Goal: Transaction & Acquisition: Purchase product/service

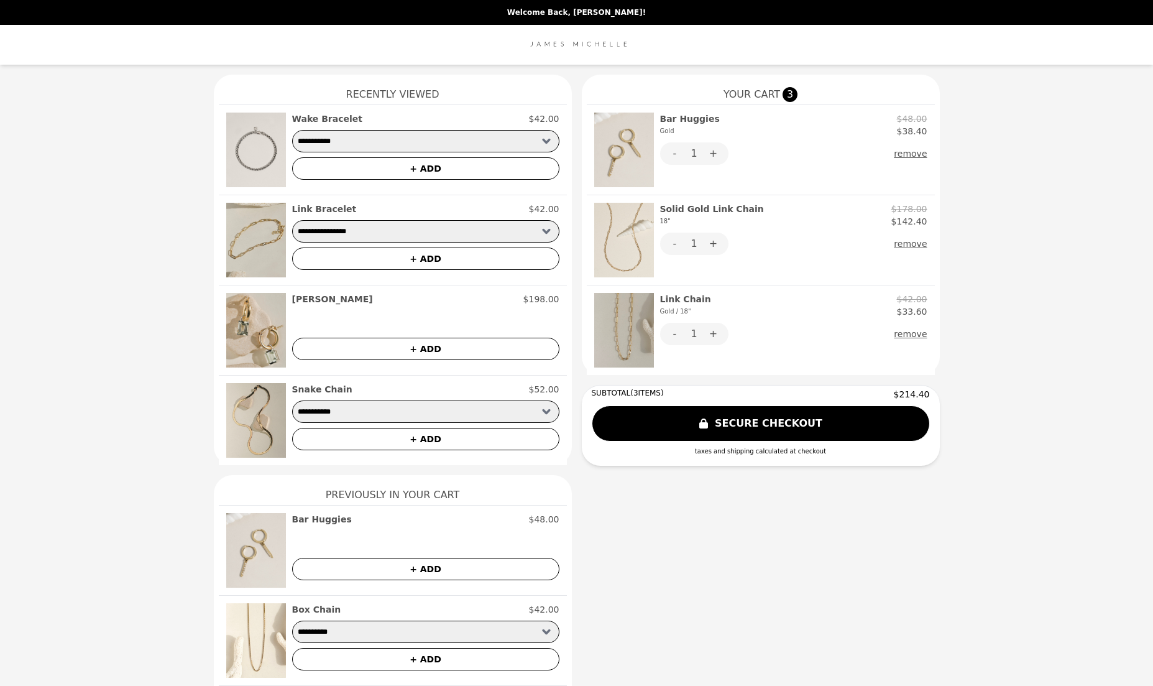
click at [645, 234] on img at bounding box center [624, 240] width 60 height 75
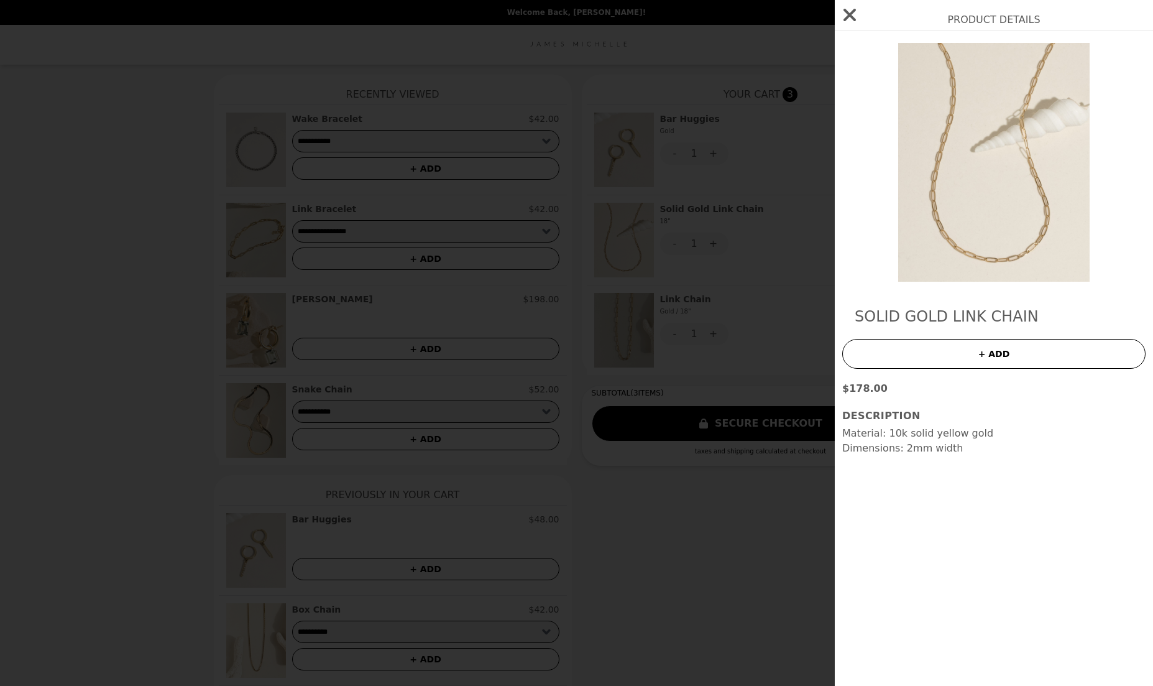
click at [761, 237] on div "Product Details Solid Gold Link Chain + ADD $178.00 Description Material : 10k …" at bounding box center [576, 343] width 1153 height 686
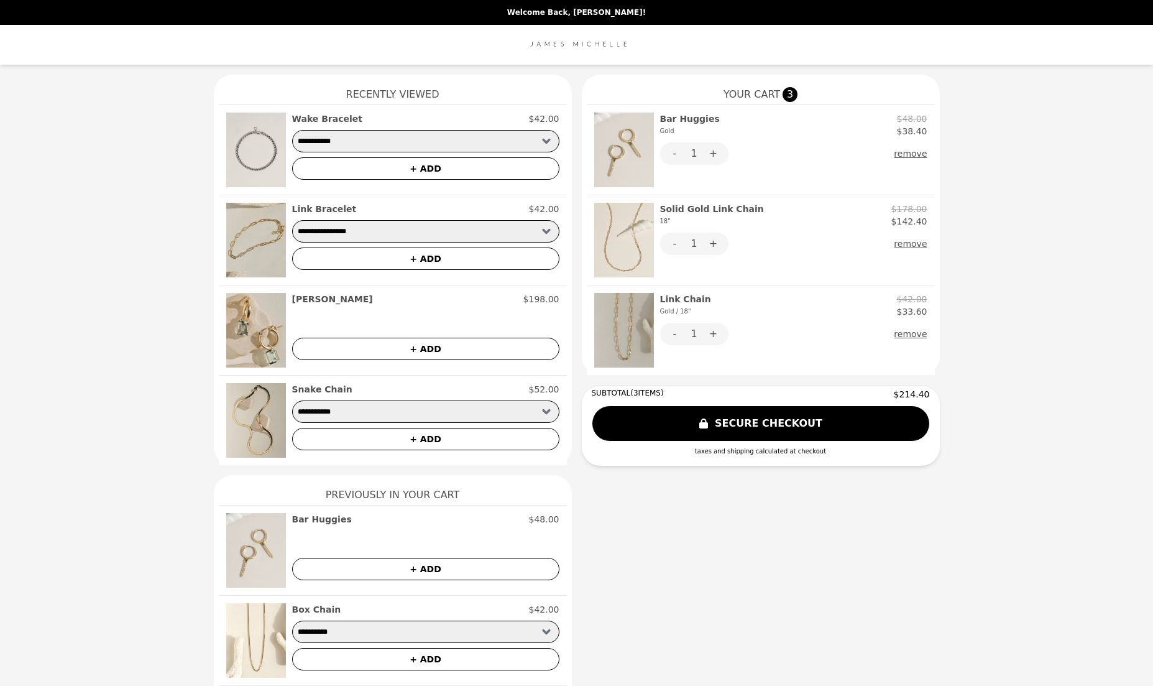
click at [625, 334] on img at bounding box center [624, 330] width 60 height 75
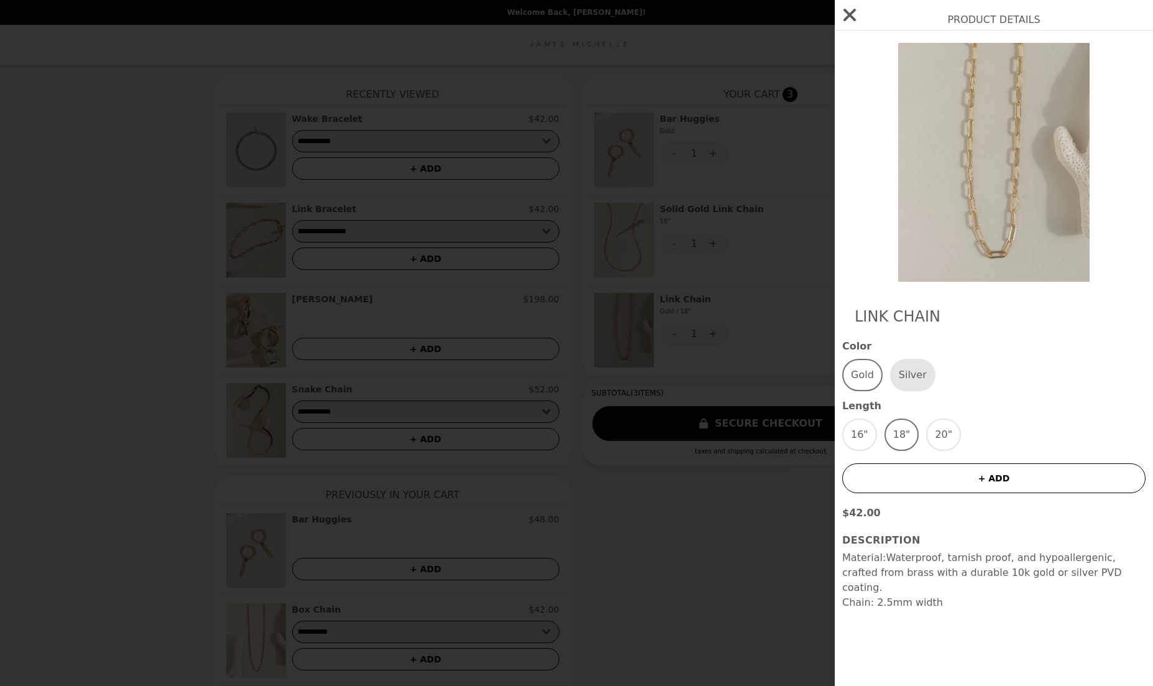
click at [779, 244] on div "Product Details Link Chain Color Gold Silver Length 16" 18" 20" + ADD $42.00 De…" at bounding box center [576, 343] width 1153 height 686
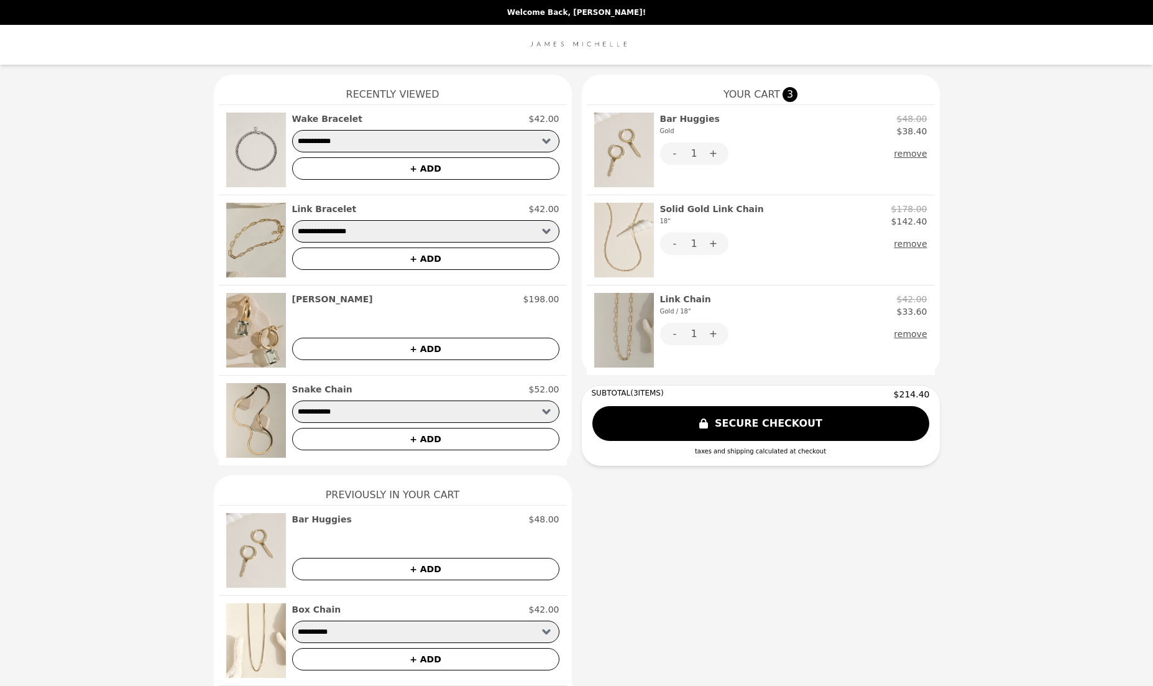
click at [900, 332] on button "remove" at bounding box center [910, 334] width 33 height 22
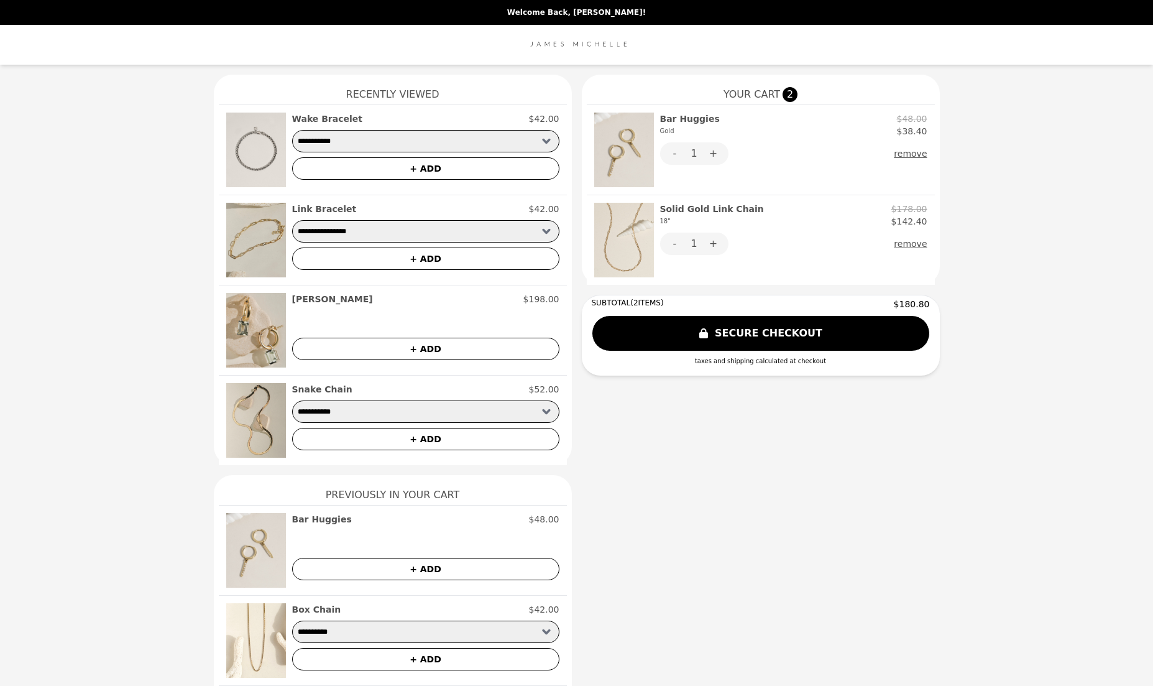
click at [769, 333] on button "SECURE CHECKOUT" at bounding box center [761, 333] width 338 height 36
